Goal: Navigation & Orientation: Find specific page/section

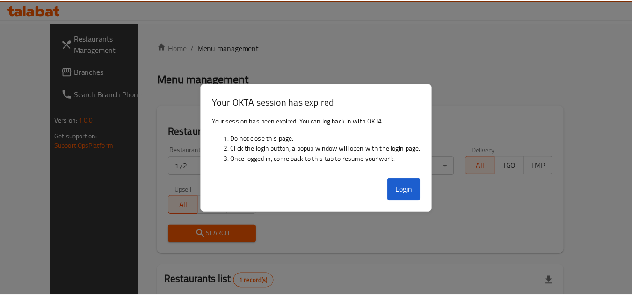
scroll to position [113, 0]
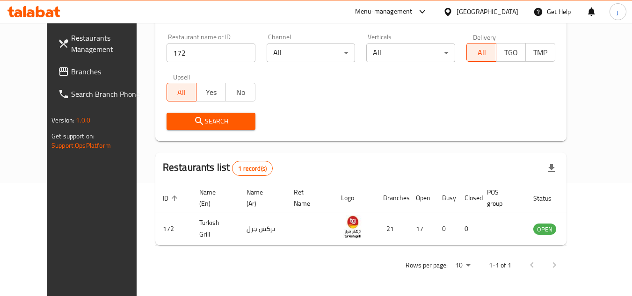
click at [515, 7] on div "[GEOGRAPHIC_DATA]" at bounding box center [488, 12] width 62 height 10
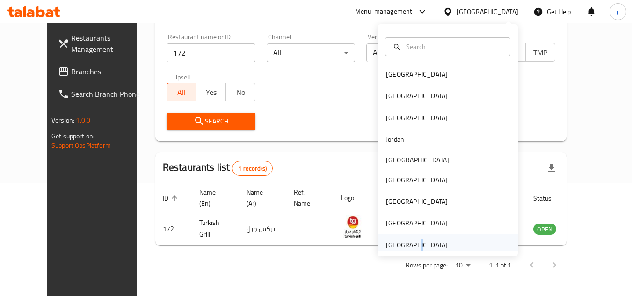
click at [408, 246] on div "[GEOGRAPHIC_DATA]" at bounding box center [417, 245] width 62 height 10
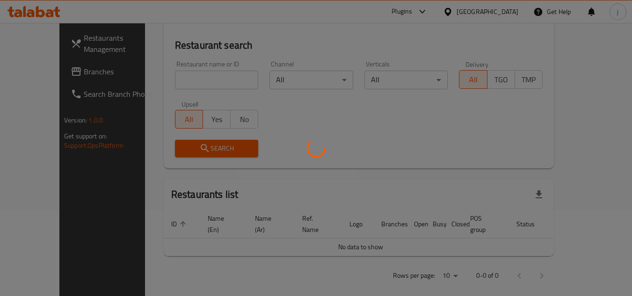
scroll to position [113, 0]
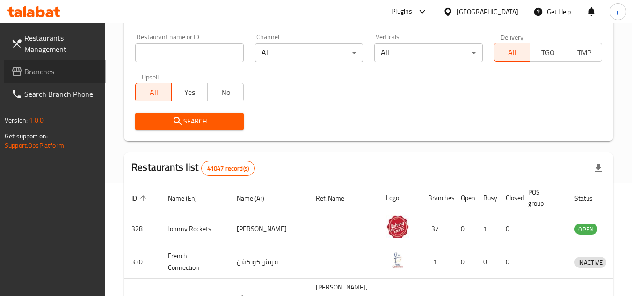
click at [74, 72] on span "Branches" at bounding box center [61, 71] width 74 height 11
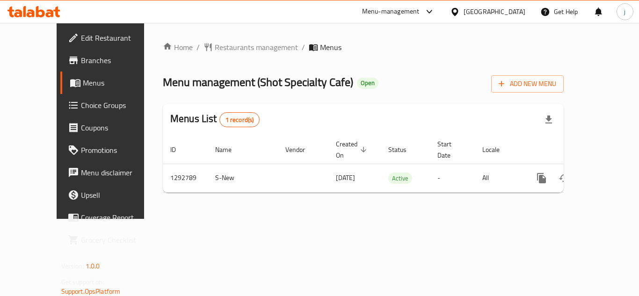
click at [472, 10] on div "[GEOGRAPHIC_DATA]" at bounding box center [495, 12] width 62 height 10
click at [91, 81] on span "Menus" at bounding box center [119, 82] width 73 height 11
click at [83, 81] on span "Menus" at bounding box center [119, 82] width 73 height 11
click at [81, 61] on span "Branches" at bounding box center [118, 60] width 75 height 11
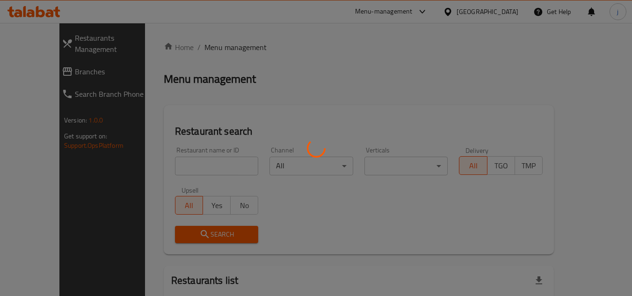
click at [395, 9] on div at bounding box center [316, 148] width 632 height 296
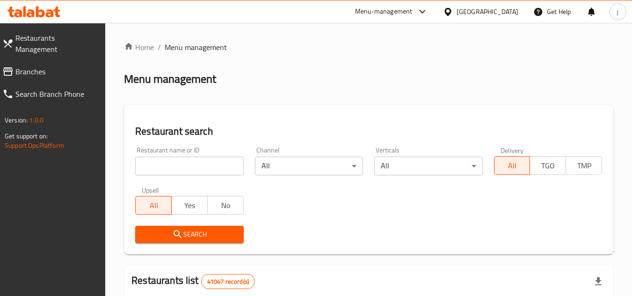
click at [400, 7] on div "Menu-management" at bounding box center [384, 11] width 58 height 11
click at [352, 101] on div "Restaurant-Management" at bounding box center [333, 103] width 73 height 10
